Goal: Navigation & Orientation: Find specific page/section

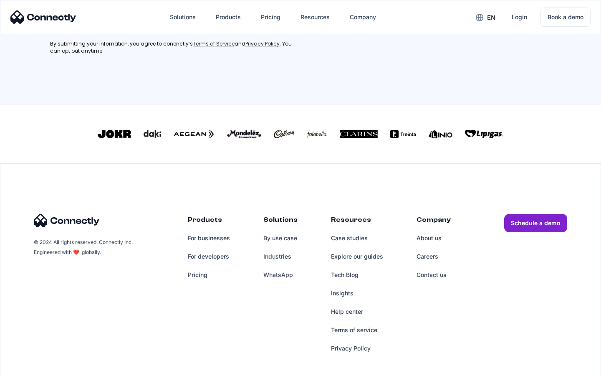
scroll to position [218, 0]
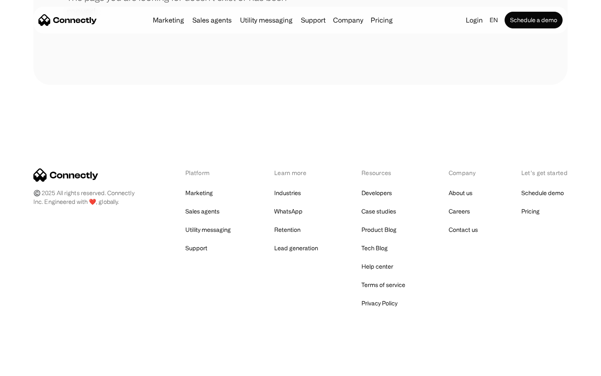
scroll to position [152, 0]
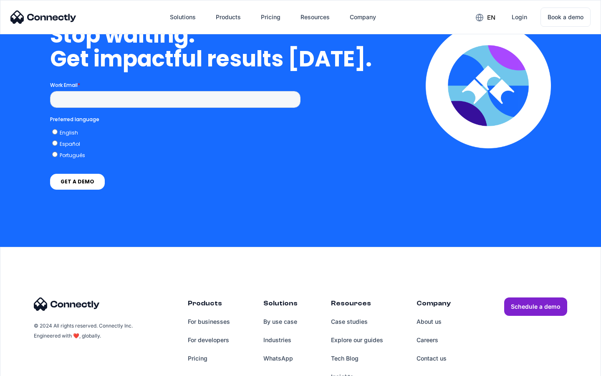
scroll to position [2427, 0]
